Goal: Task Accomplishment & Management: Complete application form

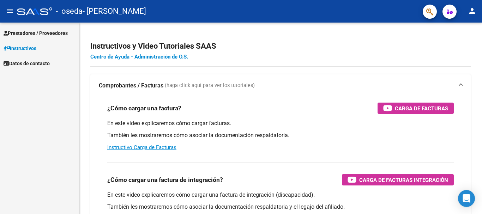
click at [64, 36] on span "Prestadores / Proveedores" at bounding box center [36, 33] width 64 height 8
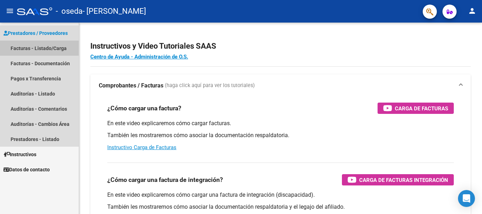
click at [58, 49] on link "Facturas - Listado/Carga" at bounding box center [39, 48] width 79 height 15
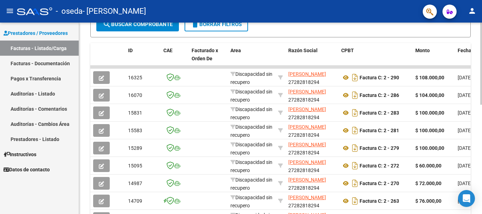
scroll to position [141, 0]
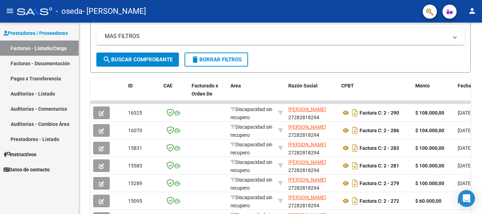
click at [45, 47] on link "Facturas - Listado/Carga" at bounding box center [39, 48] width 79 height 15
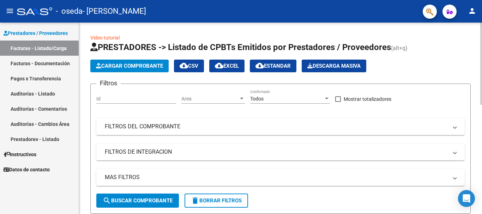
click at [163, 64] on span "Cargar Comprobante" at bounding box center [129, 66] width 67 height 6
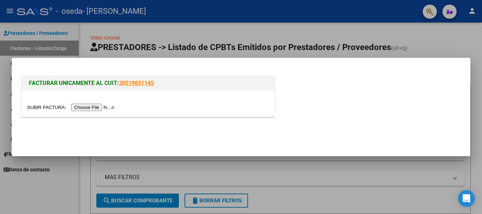
click at [107, 109] on input "file" at bounding box center [71, 107] width 89 height 7
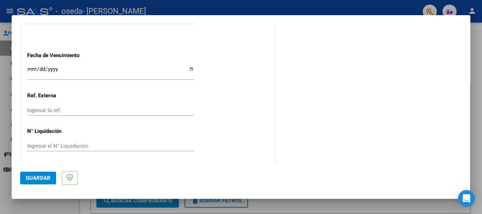
scroll to position [398, 0]
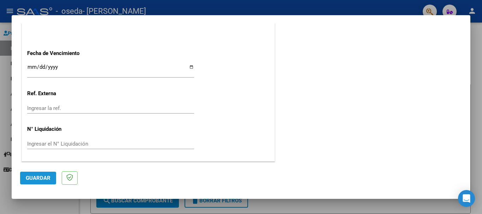
click at [43, 177] on span "Guardar" at bounding box center [38, 178] width 25 height 6
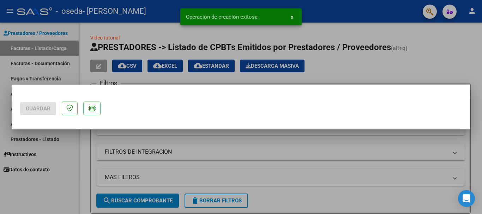
scroll to position [0, 0]
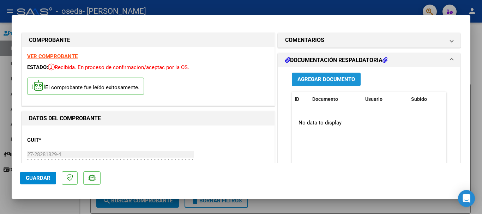
click at [340, 79] on span "Agregar Documento" at bounding box center [326, 80] width 58 height 6
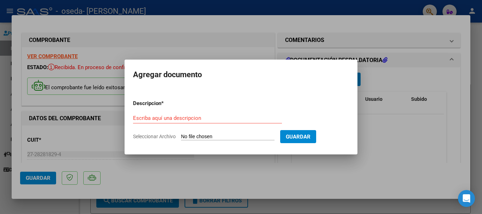
click at [232, 136] on input "Seleccionar Archivo" at bounding box center [227, 137] width 93 height 7
click at [187, 117] on input "Escriba aquí una descripcion" at bounding box center [207, 118] width 149 height 6
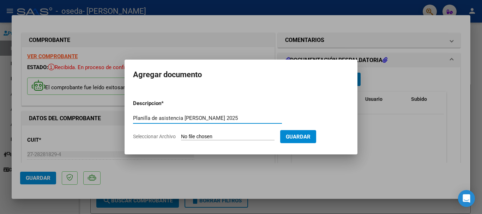
type input "Planilla de asistencia [PERSON_NAME] 2025"
click at [228, 138] on input "Seleccionar Archivo" at bounding box center [227, 137] width 93 height 7
type input "C:\fakepath\1001314837.jpg"
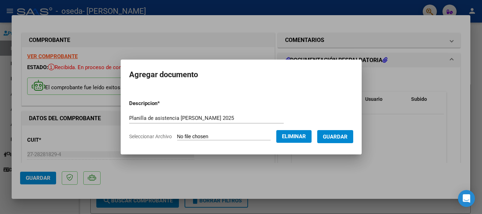
click at [342, 135] on span "Guardar" at bounding box center [335, 137] width 25 height 6
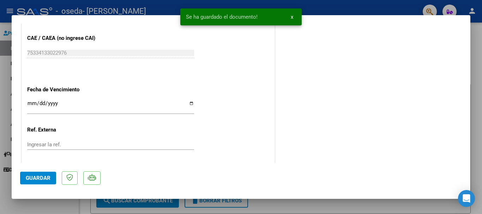
scroll to position [424, 0]
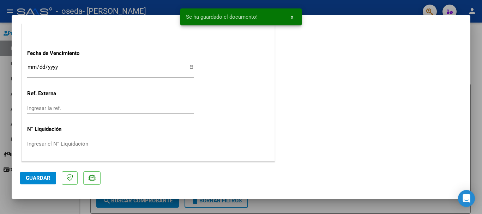
click at [27, 179] on span "Guardar" at bounding box center [38, 178] width 25 height 6
click at [361, 9] on div at bounding box center [241, 107] width 482 height 214
type input "$ 0,00"
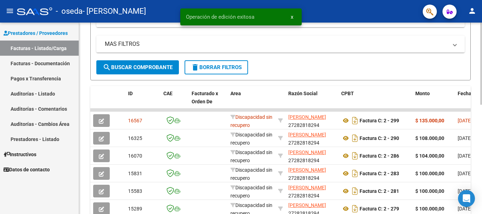
scroll to position [141, 0]
